Goal: Information Seeking & Learning: Find specific fact

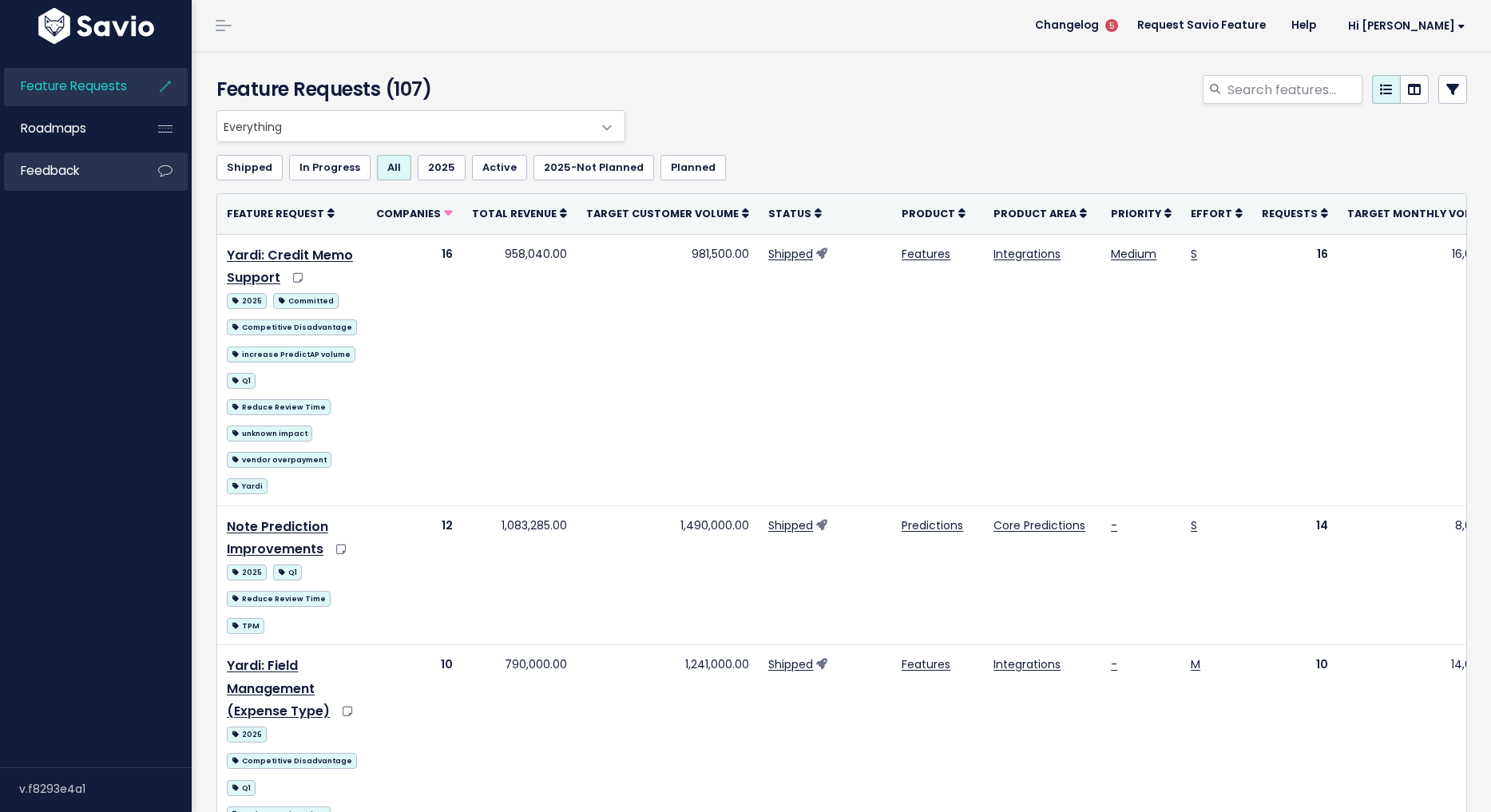
click at [48, 159] on link "Feedback" at bounding box center [68, 171] width 129 height 36
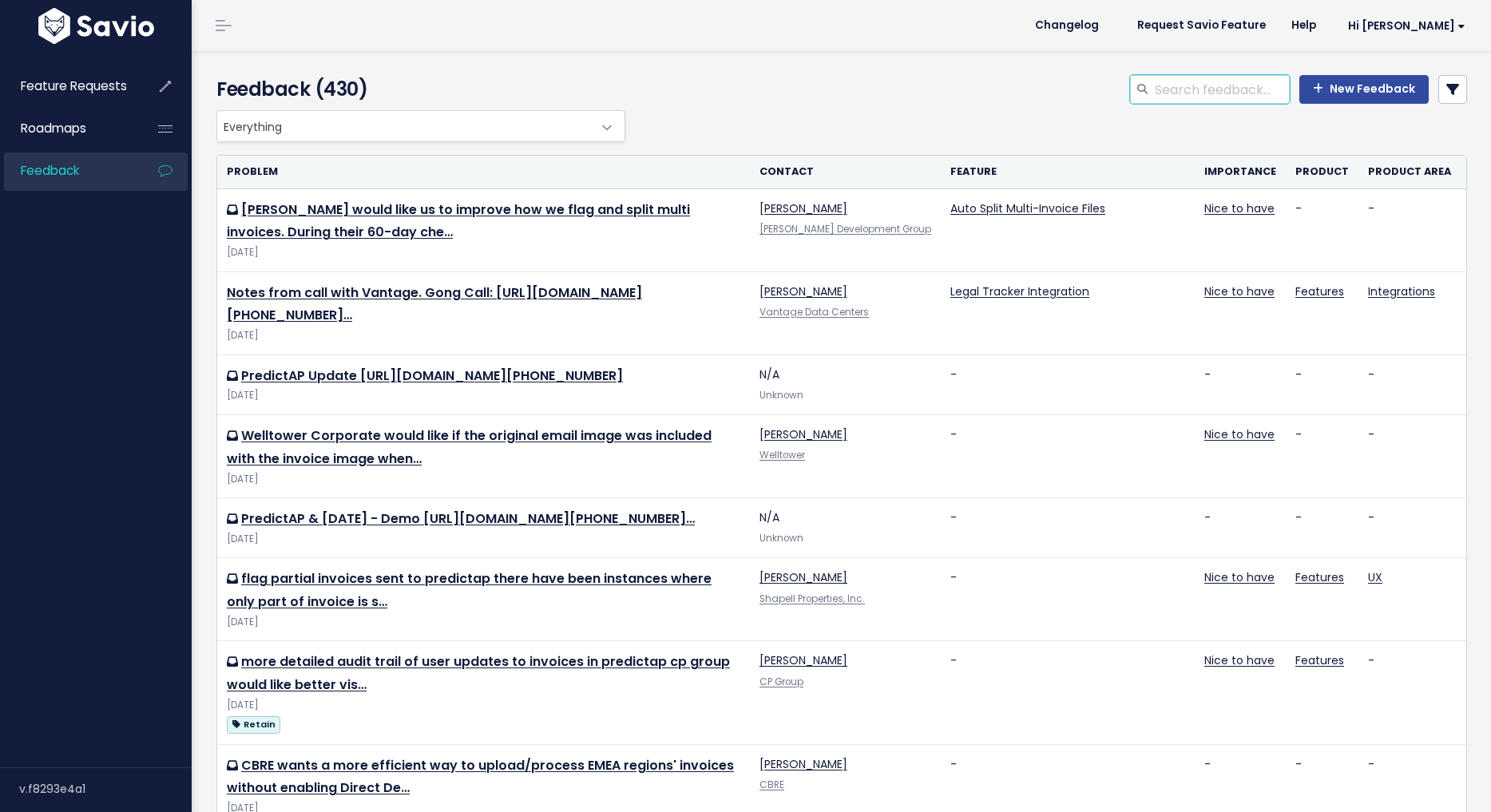
click at [1201, 87] on input "search" at bounding box center [1222, 89] width 137 height 29
type input "welltower"
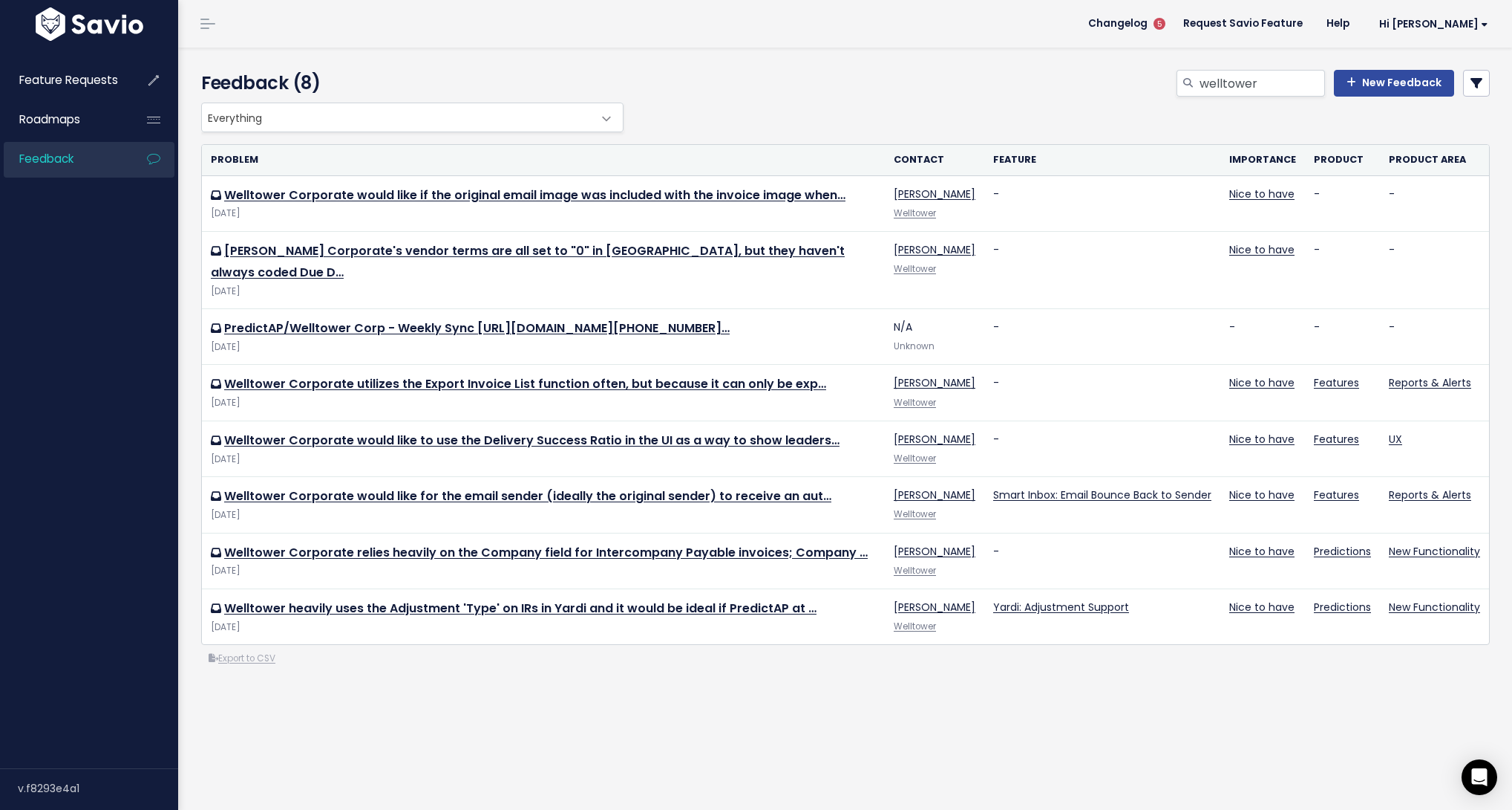
click at [414, 704] on div "Feedback (8) welltower New Feedback Everything Any Product: Any Product Area An…" at bounding box center [845, 428] width 1334 height 762
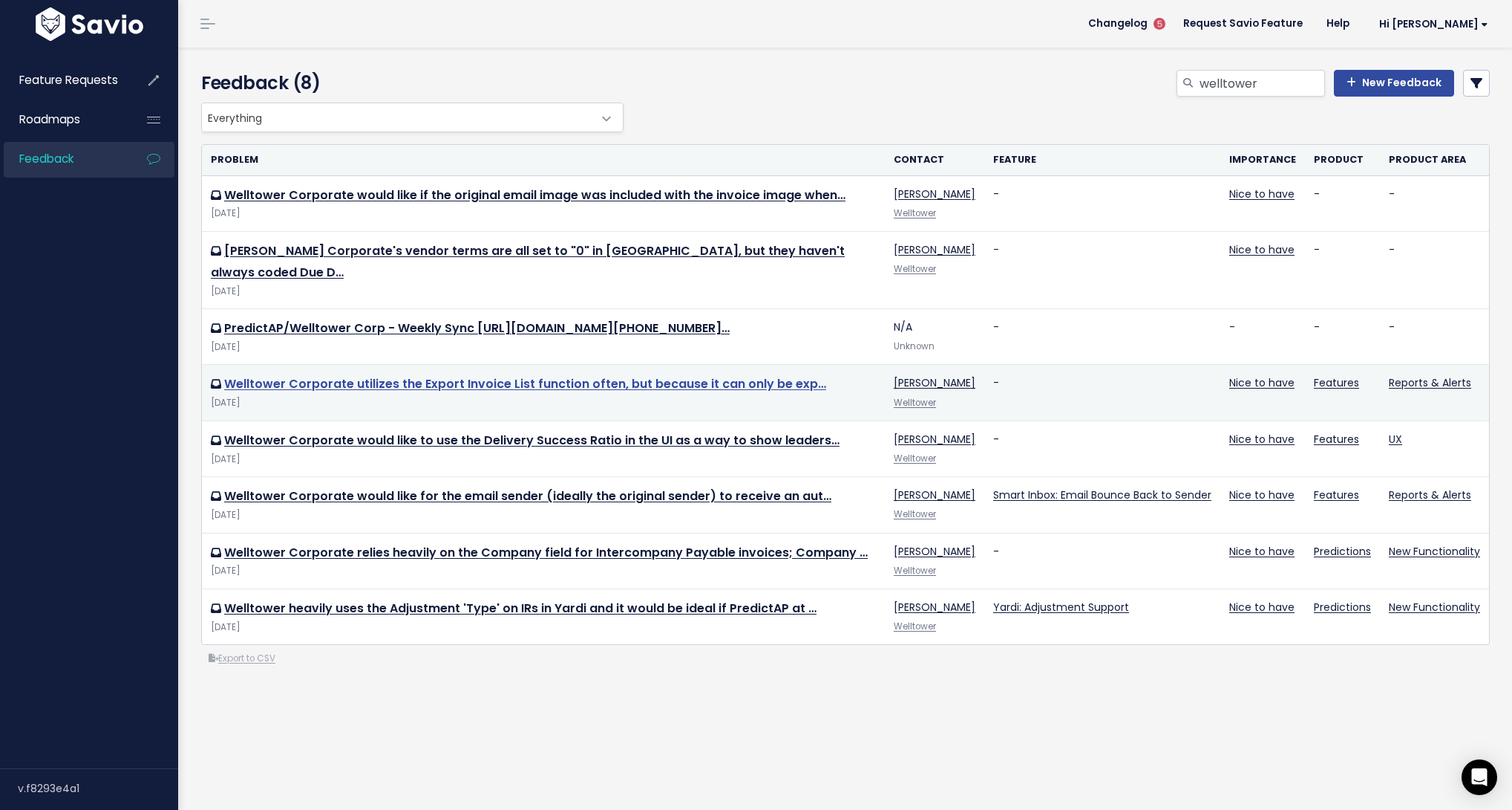
click at [389, 375] on link "Welltower Corporate utilizes the Export Invoice List function often, but becaus…" at bounding box center [525, 383] width 602 height 17
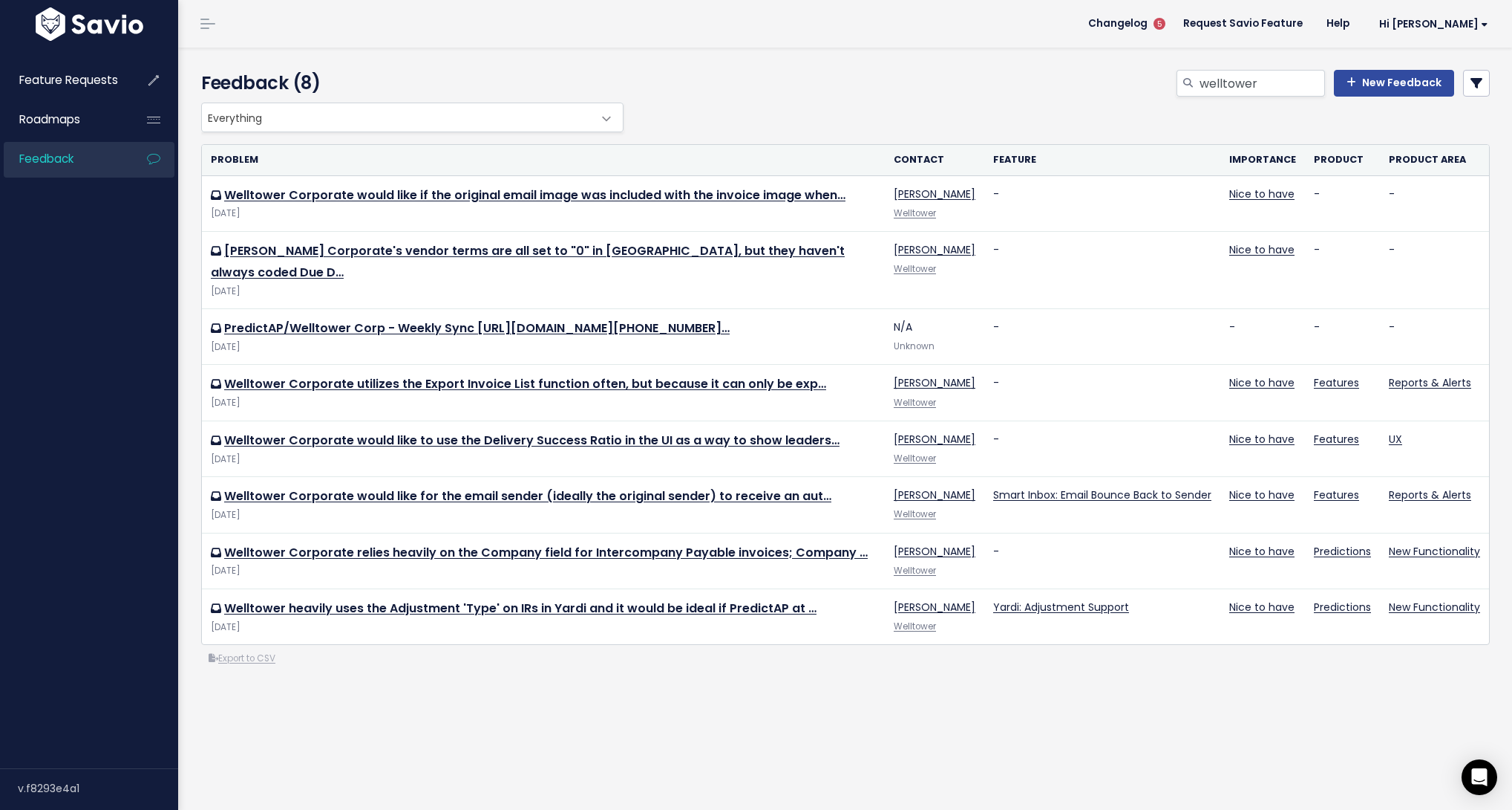
click at [805, 65] on div "Feedback (8) [GEOGRAPHIC_DATA] New Feedback" at bounding box center [843, 75] width 1329 height 55
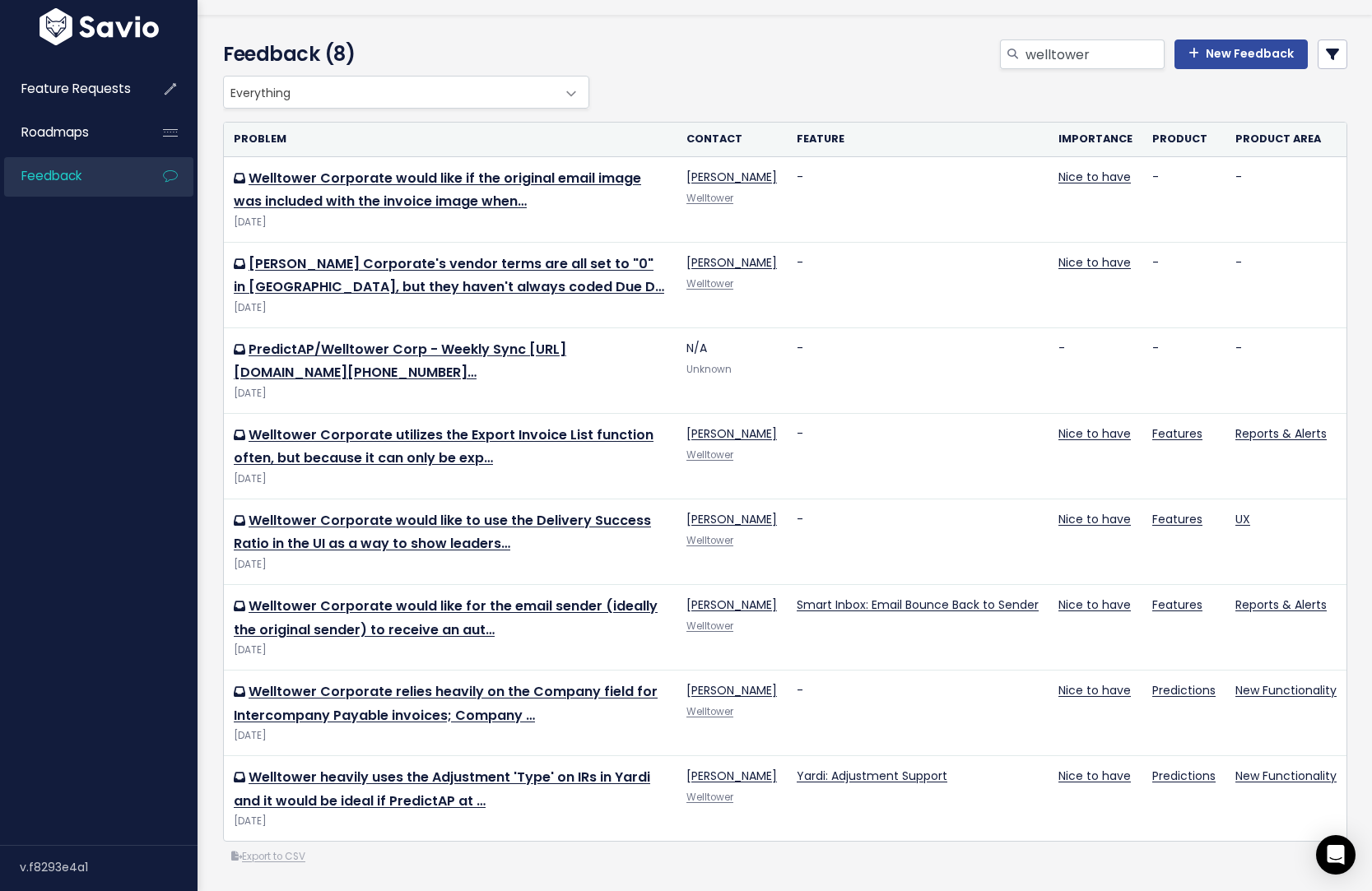
scroll to position [38, 0]
click at [681, 98] on div "Everything Any Product: Any Product Area Any Product: No Product Area No Produc…" at bounding box center [781, 91] width 1124 height 33
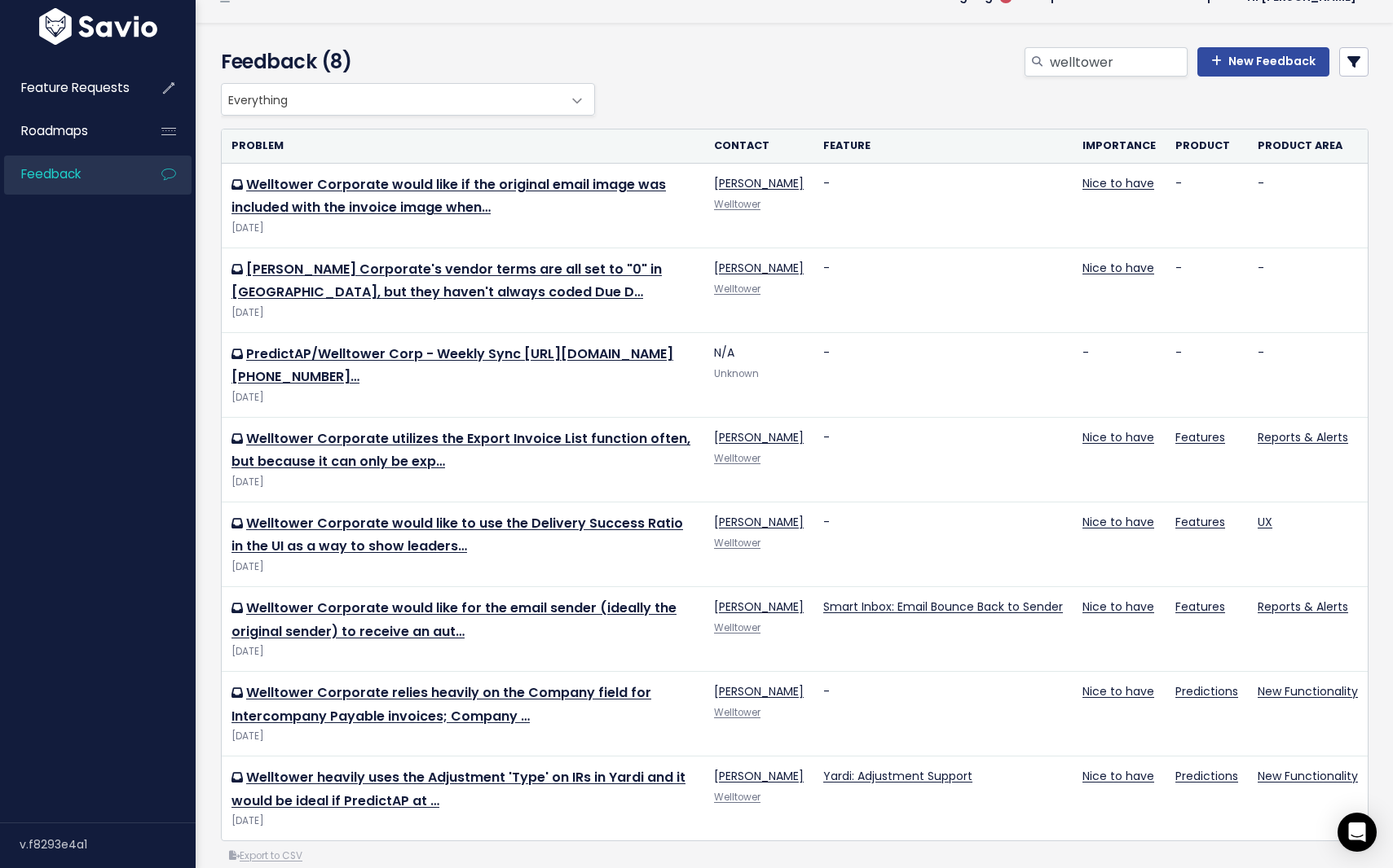
scroll to position [52, 0]
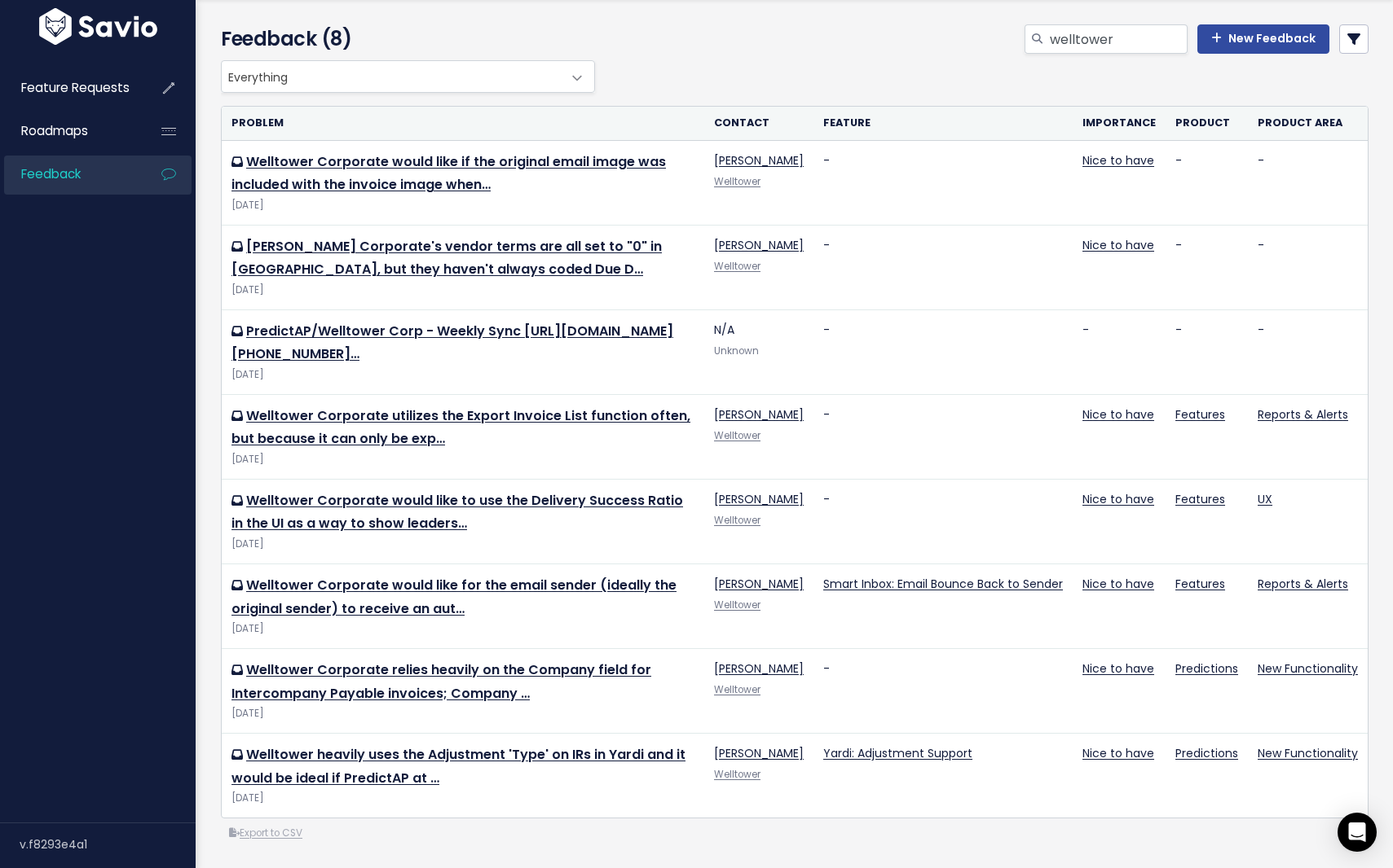
click at [991, 88] on div "Everything Any Product: Any Product Area Any Product: No Product Area No Produc…" at bounding box center [790, 76] width 1147 height 33
click at [916, 76] on div "Everything Any Product: Any Product Area Any Product: No Product Area No Produc…" at bounding box center [790, 76] width 1147 height 33
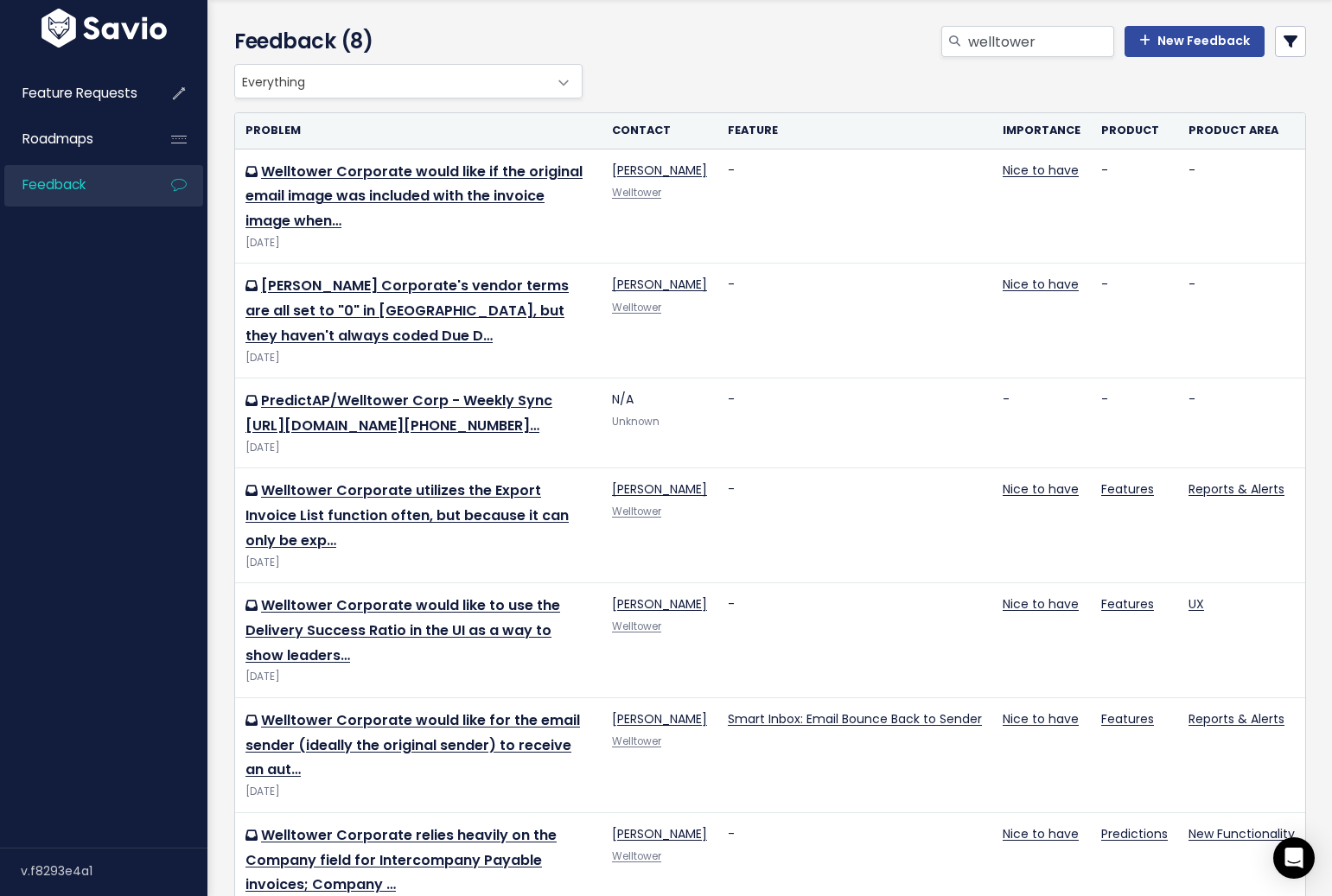
click at [763, 67] on div "Everything Any Product: Any Product Area Any Product: No Product Area No Produc…" at bounding box center [765, 81] width 1072 height 35
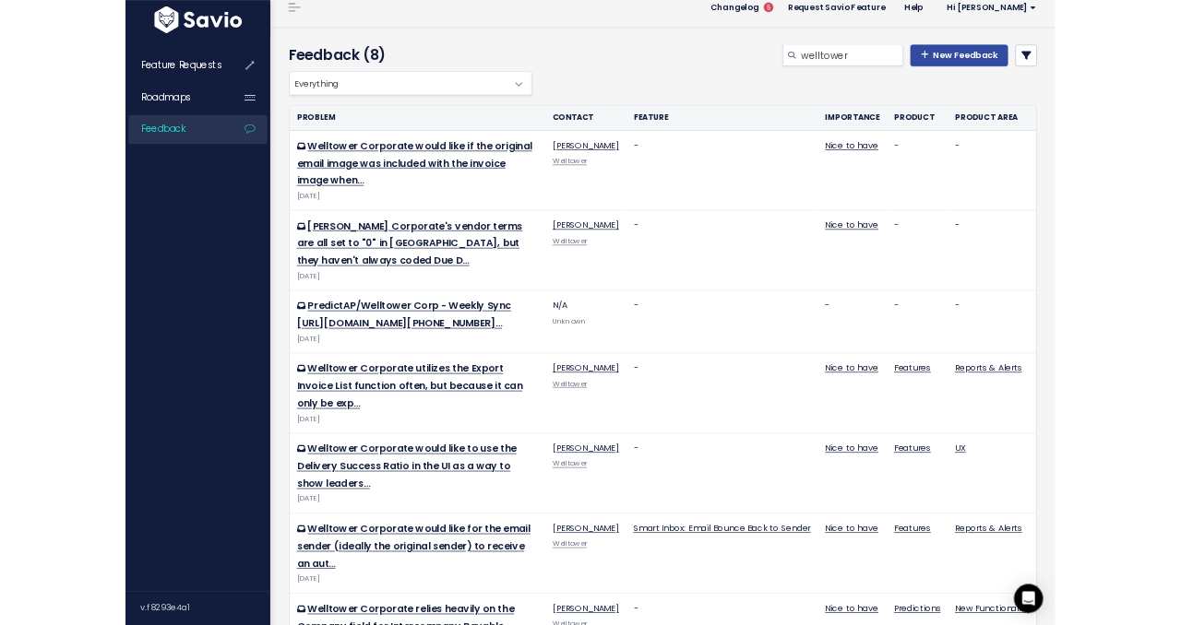
scroll to position [0, 0]
